Goal: Use online tool/utility: Utilize a website feature to perform a specific function

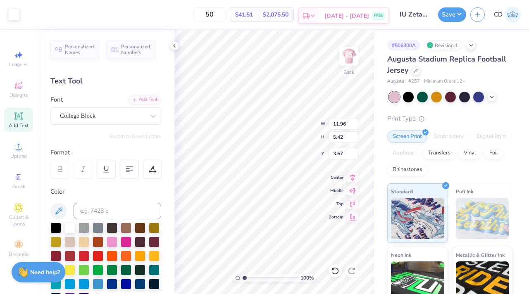
scroll to position [7, 1]
type textarea "2"
type input "3.23"
type input "5.95"
click at [355, 176] on icon at bounding box center [352, 176] width 5 height 7
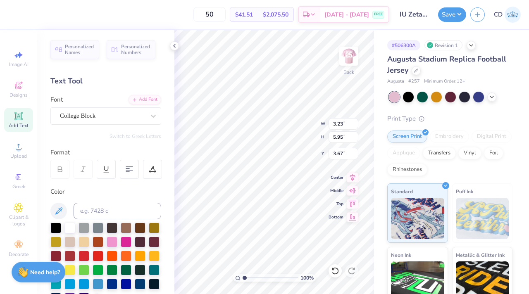
type input "3.77"
type input "6.96"
click at [350, 177] on icon at bounding box center [353, 177] width 12 height 10
click at [353, 51] on img at bounding box center [348, 56] width 33 height 33
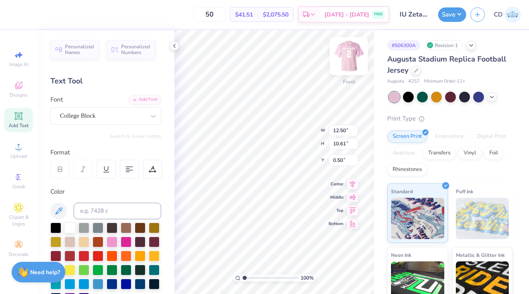
click at [346, 69] on div at bounding box center [349, 56] width 38 height 38
click at [348, 54] on img at bounding box center [348, 56] width 33 height 33
click at [347, 50] on img at bounding box center [348, 56] width 33 height 33
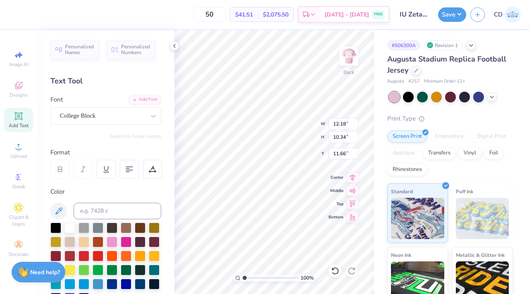
type input "11.66"
type input "3.77"
type input "6.96"
type input "3.67"
type textarea "2"
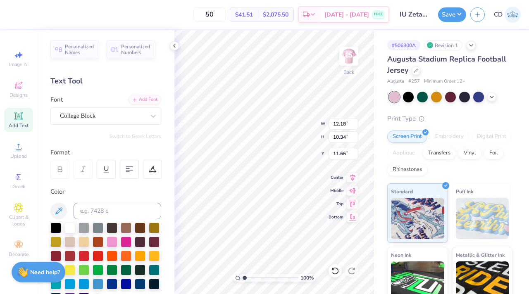
click at [291, 123] on div "100 % Back W 12.18 12.18 " H 10.34 10.34 " Y 11.66 11.66 " Center Middle Top Bo…" at bounding box center [274, 162] width 200 height 264
type input "4.61"
click at [448, 18] on button "Save" at bounding box center [452, 13] width 28 height 14
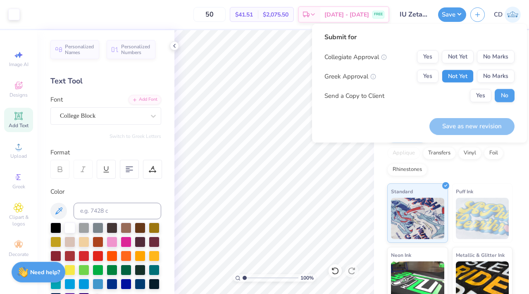
click at [461, 76] on button "Not Yet" at bounding box center [458, 76] width 32 height 13
click at [482, 57] on button "No Marks" at bounding box center [496, 56] width 38 height 13
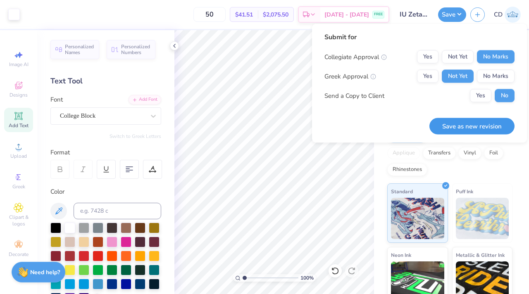
click at [469, 121] on button "Save as new revision" at bounding box center [472, 126] width 85 height 17
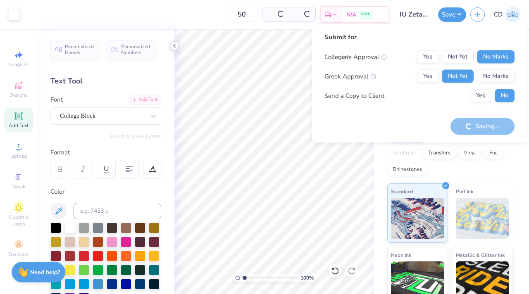
click at [174, 48] on icon at bounding box center [174, 46] width 7 height 7
